Goal: Entertainment & Leisure: Browse casually

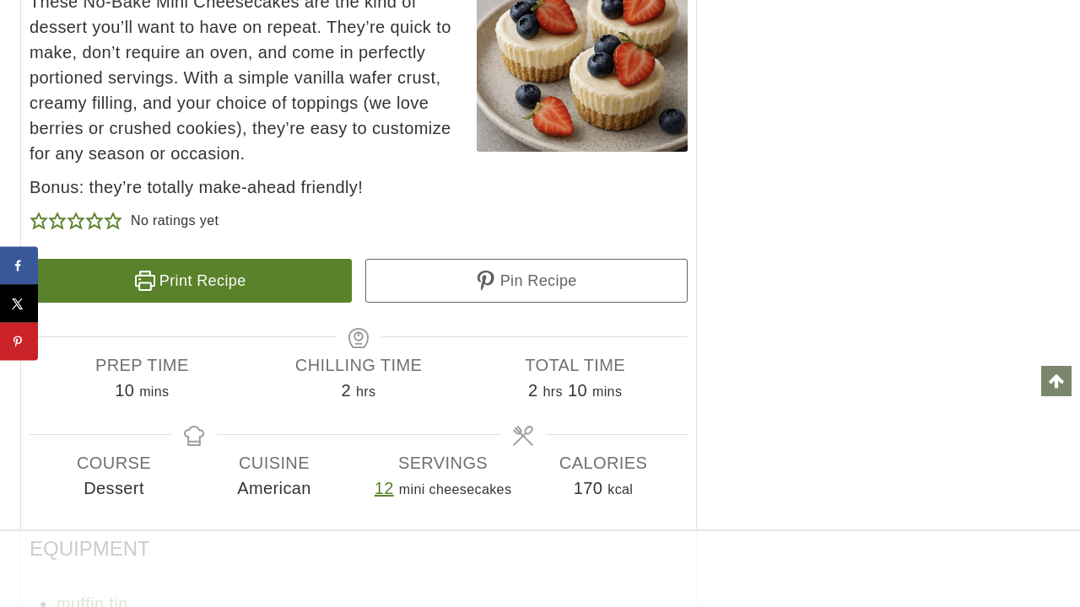
scroll to position [15030, 0]
